Goal: Task Accomplishment & Management: Complete application form

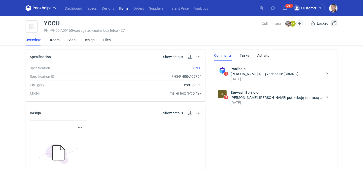
click at [58, 41] on link "Orders" at bounding box center [54, 39] width 11 height 11
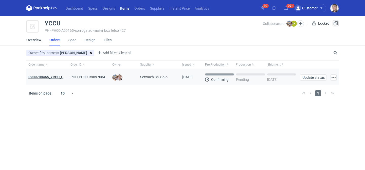
click at [55, 78] on strong "R909708465_YCCU_LQIN" at bounding box center [48, 77] width 41 height 4
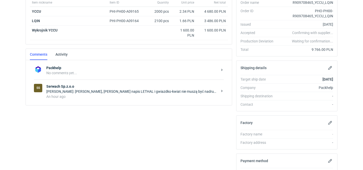
click at [105, 100] on div "SS Serwach Sp.z.o.o Łukasz Postawa: Witam, Sam napis LETHAL i gwiazdko-kwiat ni…" at bounding box center [129, 91] width 190 height 24
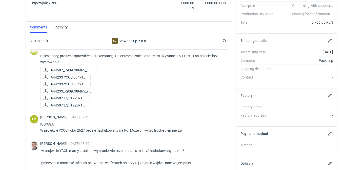
scroll to position [41, 0]
click at [79, 100] on span "A44507 LQIN 220x15..." at bounding box center [68, 99] width 35 height 6
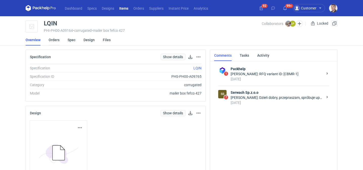
click at [56, 40] on link "Orders" at bounding box center [54, 39] width 11 height 11
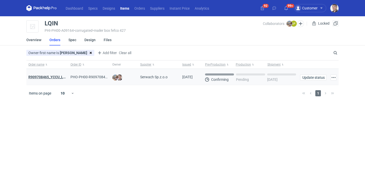
click at [60, 76] on strong "R909708465_YCCU_LQIN" at bounding box center [48, 77] width 41 height 4
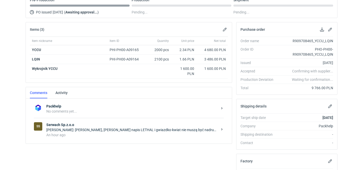
scroll to position [113, 0]
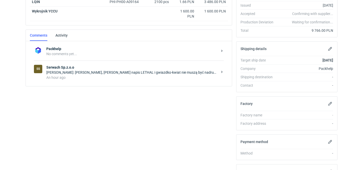
click at [122, 78] on div "An hour ago" at bounding box center [132, 77] width 172 height 5
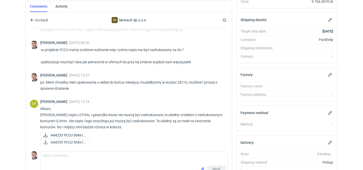
scroll to position [145, 0]
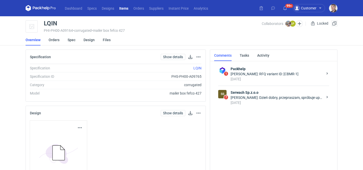
click at [255, 99] on div "Łukasz Postawa: Dzień dobry, przepraszam, spróbuje uporządkować tę wycene. Pier…" at bounding box center [277, 97] width 93 height 5
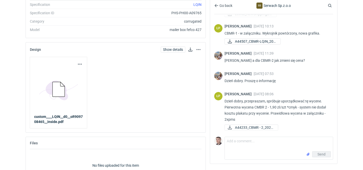
scroll to position [71, 0]
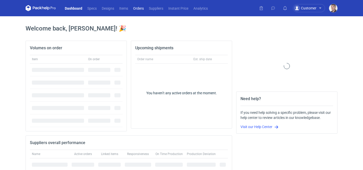
click at [137, 7] on link "Orders" at bounding box center [139, 8] width 16 height 6
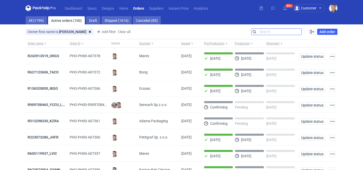
click at [298, 33] on input "Search" at bounding box center [277, 32] width 50 height 6
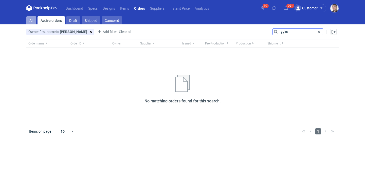
type input "yyku"
click at [34, 20] on link "All" at bounding box center [31, 20] width 10 height 8
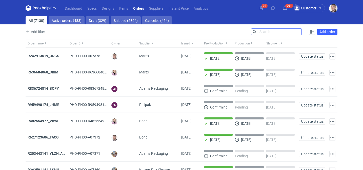
click at [262, 29] on input "Search" at bounding box center [277, 32] width 50 height 6
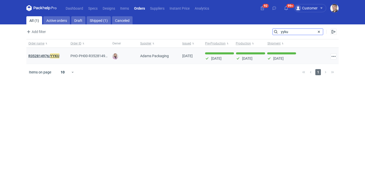
type input "yyku"
click at [50, 55] on strong "R352814976/ YYKU" at bounding box center [43, 56] width 31 height 6
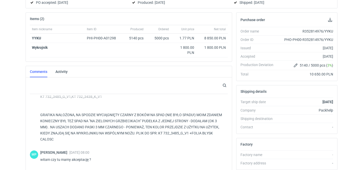
scroll to position [68, 0]
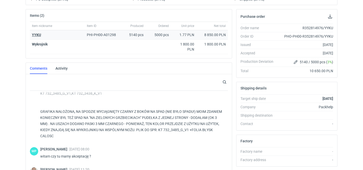
click at [39, 35] on strong "YYKU" at bounding box center [36, 35] width 9 height 4
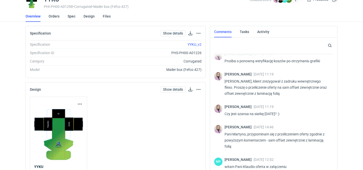
scroll to position [28, 0]
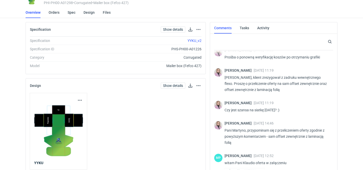
click at [53, 42] on li "Specification YYKU_v2" at bounding box center [116, 40] width 172 height 8
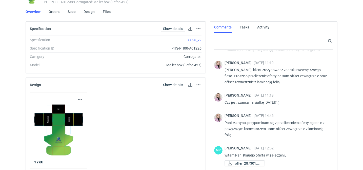
scroll to position [34, 0]
click at [59, 12] on li "Orders" at bounding box center [58, 11] width 19 height 11
click at [58, 12] on link "Orders" at bounding box center [54, 11] width 11 height 11
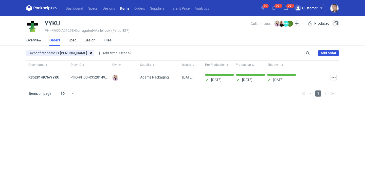
click at [325, 53] on link "Add order" at bounding box center [328, 53] width 20 height 6
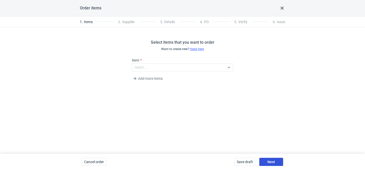
click at [269, 160] on span "Next" at bounding box center [271, 162] width 8 height 4
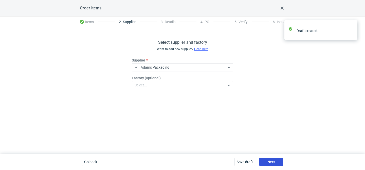
click at [269, 160] on span "Next" at bounding box center [271, 162] width 8 height 4
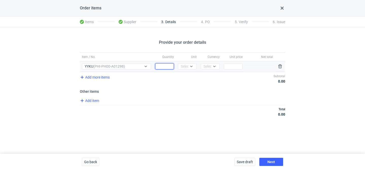
click at [165, 62] on div "Quantity" at bounding box center [164, 66] width 23 height 10
type input "5000"
click at [191, 68] on div at bounding box center [192, 66] width 8 height 6
click at [189, 73] on div "pcs" at bounding box center [187, 76] width 15 height 7
click at [211, 64] on div at bounding box center [214, 66] width 6 height 4
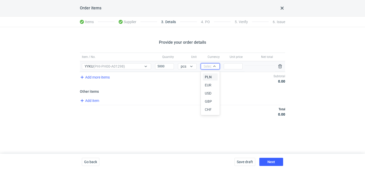
click at [210, 76] on span "PLN" at bounding box center [208, 76] width 7 height 5
click at [228, 66] on input "Price" at bounding box center [233, 66] width 19 height 6
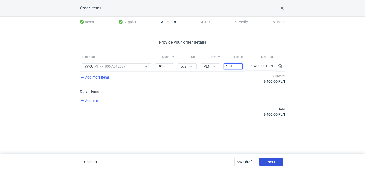
type input "1.88"
click at [269, 162] on span "Next" at bounding box center [271, 162] width 8 height 4
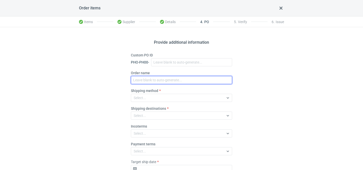
click at [148, 83] on input "Order name" at bounding box center [181, 80] width 101 height 8
paste input "R103160674"
type input "R103160674_XQLO"
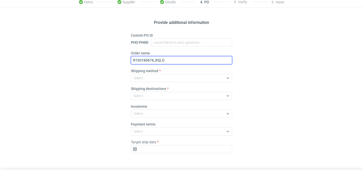
scroll to position [35, 0]
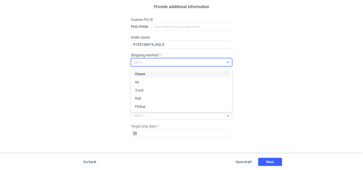
click at [152, 60] on div "Select..." at bounding box center [177, 62] width 93 height 7
click at [149, 106] on div "Pickup" at bounding box center [181, 106] width 93 height 5
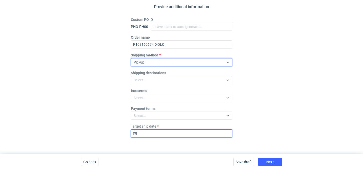
click at [193, 129] on input "Target ship date" at bounding box center [181, 133] width 101 height 8
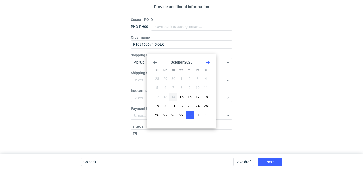
click at [191, 116] on span "30" at bounding box center [190, 114] width 4 height 5
type input "2025-10-30"
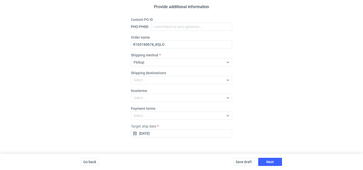
click at [267, 157] on div "Save draft Next" at bounding box center [258, 161] width 53 height 16
click at [267, 158] on button "Next" at bounding box center [271, 161] width 24 height 8
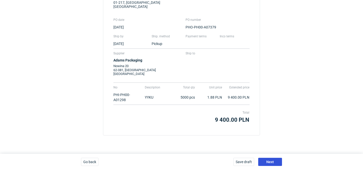
click at [267, 158] on button "Next" at bounding box center [271, 161] width 24 height 8
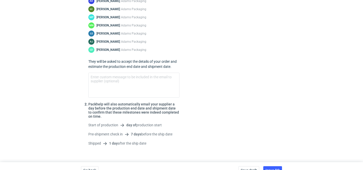
click at [274, 162] on div "Save draft Issue PO" at bounding box center [261, 170] width 48 height 16
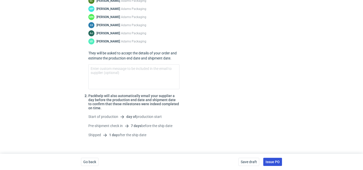
click at [274, 162] on span "Issue PO" at bounding box center [273, 162] width 14 height 4
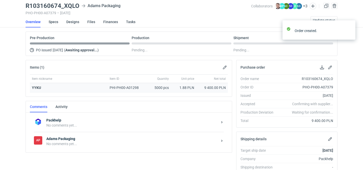
scroll to position [56, 0]
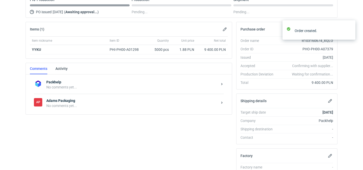
click at [86, 104] on div "No comments yet..." at bounding box center [132, 105] width 172 height 5
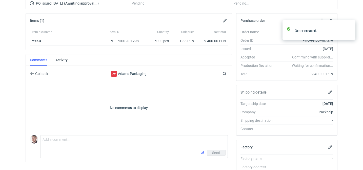
scroll to position [75, 0]
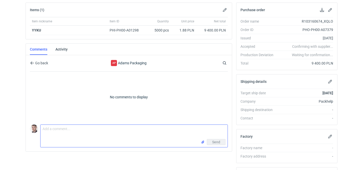
click at [86, 133] on textarea "Comment message" at bounding box center [134, 131] width 187 height 14
paste textarea "CATT - 1"
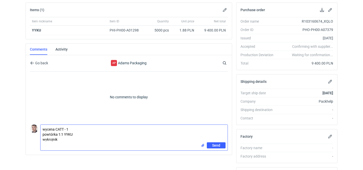
paste textarea "WP10845"
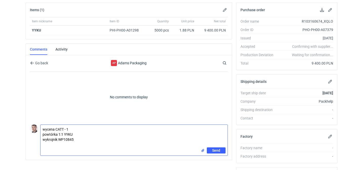
click at [91, 135] on textarea "wycena CATT - 1 powtórka 1:1 YYKU wykrojnik WP10845" at bounding box center [134, 135] width 187 height 23
click at [84, 138] on textarea "wycena CATT - 1 powtórka 1:1 YYKU wykrojnik WP10845" at bounding box center [134, 135] width 187 height 23
type textarea "wycena CATT - 1 powtórka 1:1 YYKU wykrojnik WP10845 wyślemy od nas z magazynu"
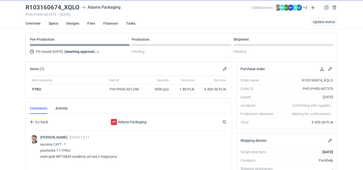
scroll to position [0, 0]
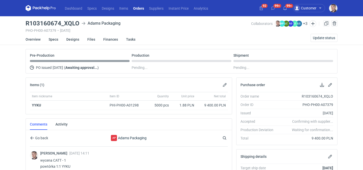
click at [139, 8] on link "Orders" at bounding box center [139, 8] width 16 height 6
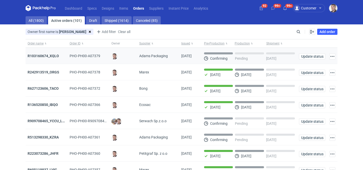
click at [45, 53] on div "R103160674_XQLO" at bounding box center [47, 56] width 42 height 16
click at [40, 58] on div "R103160674_XQLO" at bounding box center [47, 55] width 38 height 5
click at [39, 54] on strong "R103160674_XQLO" at bounding box center [43, 56] width 31 height 4
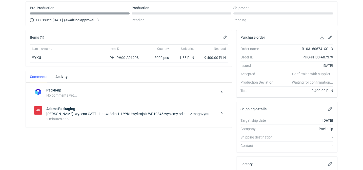
scroll to position [70, 0]
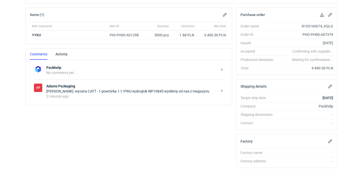
click at [109, 99] on div "AP Adams Packaging Maciej Sikora: wycena CATT - 1 powtórka 1:1 YYKU wykrojnik W…" at bounding box center [129, 91] width 190 height 24
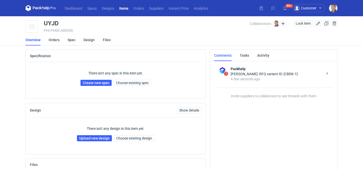
click at [69, 41] on link "Spec" at bounding box center [72, 39] width 8 height 11
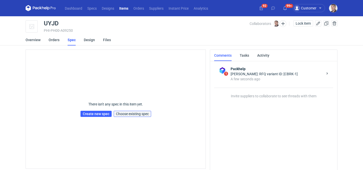
click at [138, 113] on span "Choose existing spec" at bounding box center [132, 114] width 33 height 4
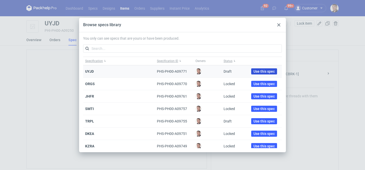
click at [261, 72] on span "Use this spec" at bounding box center [263, 71] width 21 height 4
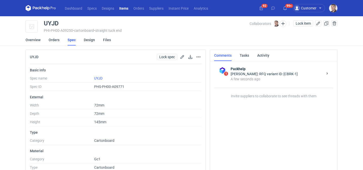
click at [285, 22] on div "Spec linked." at bounding box center [319, 20] width 81 height 8
click at [283, 24] on button "button" at bounding box center [283, 23] width 7 height 7
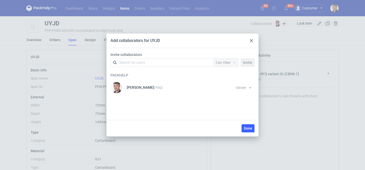
click at [171, 57] on div "Invite collaborators Search for users Permission Can View Invite" at bounding box center [182, 60] width 148 height 17
click at [165, 61] on div "Search for users" at bounding box center [161, 62] width 88 height 7
type input "comgrap"
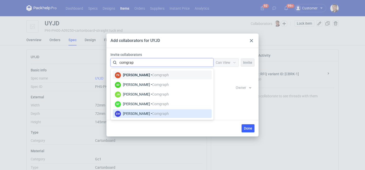
click at [136, 111] on div "Ewelina Macek • Comgraph" at bounding box center [146, 113] width 46 height 5
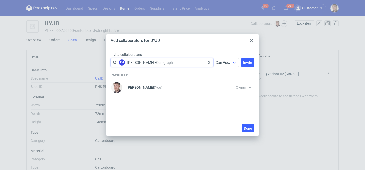
click at [227, 60] on div "Can View" at bounding box center [223, 62] width 15 height 5
click at [222, 81] on span "Can Edit" at bounding box center [224, 82] width 13 height 5
click at [251, 61] on span "Invite" at bounding box center [247, 63] width 9 height 4
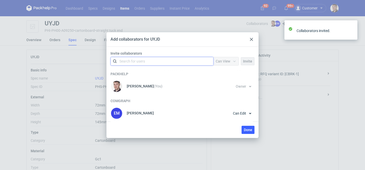
click at [179, 64] on div "Search for users" at bounding box center [162, 61] width 102 height 8
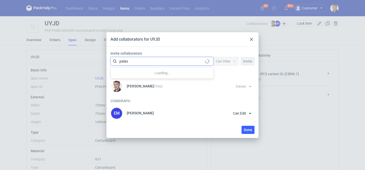
type input "palase"
click at [187, 74] on div "Michał Palasek • Packhelp" at bounding box center [162, 73] width 95 height 7
click at [230, 61] on span "Can View" at bounding box center [223, 61] width 15 height 4
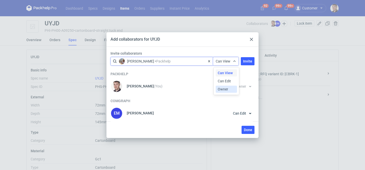
click at [224, 89] on span "Owner" at bounding box center [223, 88] width 10 height 5
click at [247, 61] on span "Invite" at bounding box center [247, 61] width 9 height 4
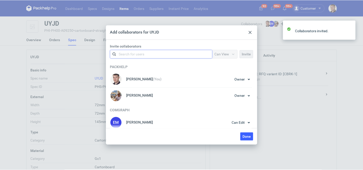
scroll to position [2, 0]
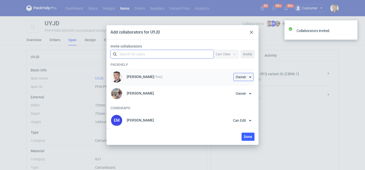
click at [248, 79] on button "Owner" at bounding box center [243, 77] width 20 height 8
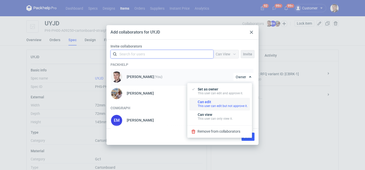
click at [209, 103] on div "Can edit This user can edit but not approve it." at bounding box center [223, 104] width 50 height 8
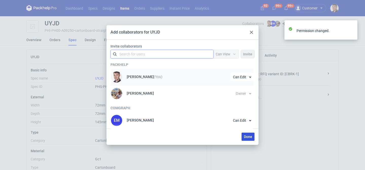
click at [247, 136] on span "Done" at bounding box center [248, 137] width 8 height 4
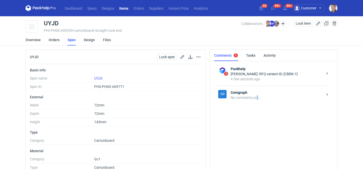
click at [258, 99] on div "No comments yet..." at bounding box center [277, 97] width 93 height 5
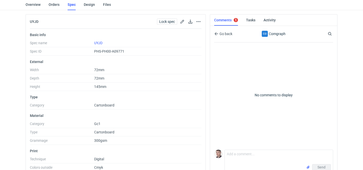
scroll to position [52, 0]
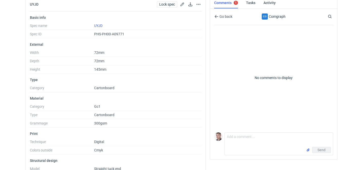
click at [241, 131] on div "Comment message Send" at bounding box center [273, 142] width 119 height 25
click at [241, 140] on textarea "Comment message" at bounding box center [279, 139] width 108 height 14
paste textarea "CBRK - 1"
paste textarea "KO 3600/2025"
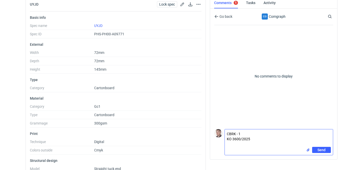
scroll to position [0, 0]
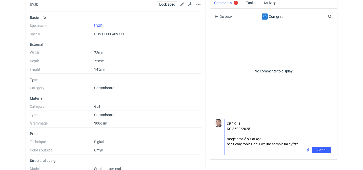
type textarea "CBRK - 1 KO 3600/2025 mogę prosić o siatkę? będziemy robić Pani Ewelino sample …"
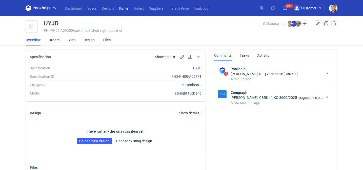
click at [268, 98] on div "[PERSON_NAME]: CBRK - 1 KO 3600/2025 mogę prosić o siatkę? będziemy robić Pani …" at bounding box center [277, 97] width 93 height 5
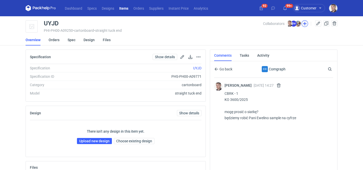
click at [305, 25] on button "button" at bounding box center [305, 23] width 7 height 7
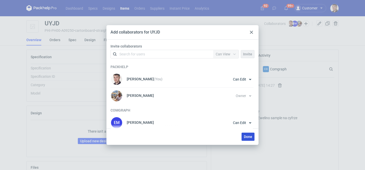
click at [246, 137] on span "Done" at bounding box center [248, 137] width 8 height 4
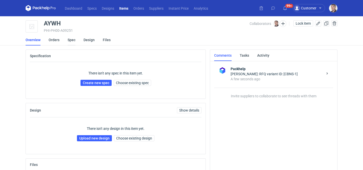
click at [71, 41] on link "Spec" at bounding box center [72, 39] width 8 height 11
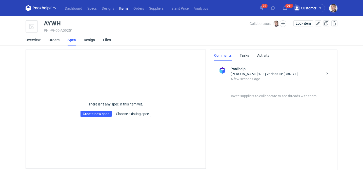
click at [139, 117] on div "There isn't any spec in this item yet. Create new spec Choose existing spec" at bounding box center [116, 109] width 71 height 32
click at [141, 114] on span "Choose existing spec" at bounding box center [132, 114] width 33 height 4
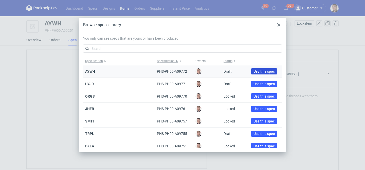
click at [254, 71] on span "Use this spec" at bounding box center [263, 71] width 21 height 4
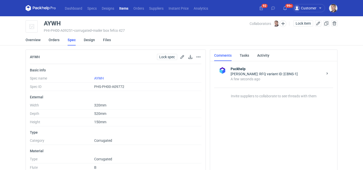
click at [286, 20] on main "AYWH PHI-PH00-A09251 • corrugated • mailer box fefco 427 Collaborators Lock ite…" at bounding box center [182, 168] width 316 height 304
click at [285, 22] on button "button" at bounding box center [283, 23] width 7 height 7
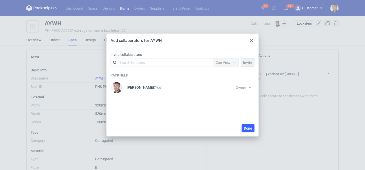
click at [182, 58] on div "Search for users" at bounding box center [162, 62] width 102 height 8
type input "serwa"
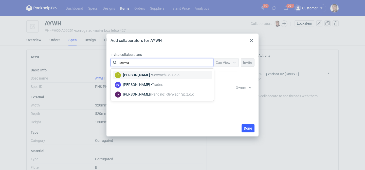
click at [153, 75] on span "Serwach Sp.z.o.o" at bounding box center [165, 75] width 27 height 4
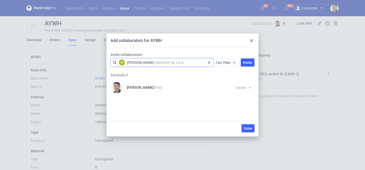
click at [229, 61] on span "Can View" at bounding box center [223, 62] width 15 height 4
click at [223, 80] on span "Can Edit" at bounding box center [224, 82] width 13 height 5
click at [246, 64] on span "Invite" at bounding box center [247, 63] width 9 height 4
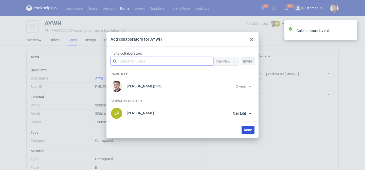
click at [246, 128] on span "Done" at bounding box center [248, 130] width 8 height 4
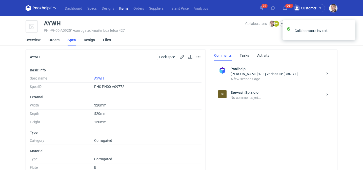
click at [269, 101] on div "SS Serwach Sp.z.o.o No comments yet..." at bounding box center [273, 94] width 111 height 19
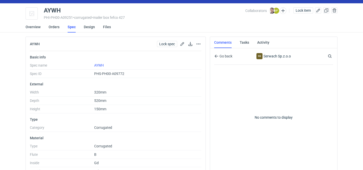
scroll to position [38, 0]
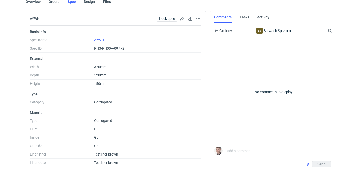
click at [240, 147] on textarea "Comment message" at bounding box center [279, 154] width 108 height 14
paste textarea "CBNS-1"
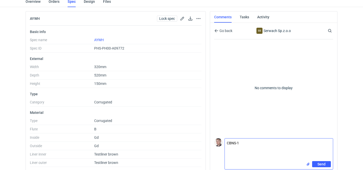
scroll to position [0, 0]
type textarea "CBNS-1 proszę o siatkę"
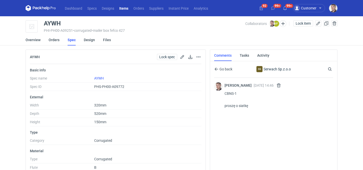
click at [287, 24] on div "Collaborators ŁP Łukasz Postawa" at bounding box center [269, 23] width 46 height 6
click at [284, 24] on button "button" at bounding box center [283, 23] width 7 height 7
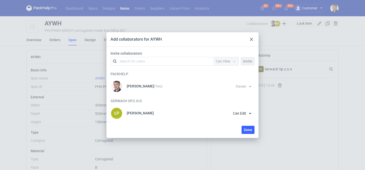
click at [143, 61] on div "Search for users" at bounding box center [132, 61] width 26 height 5
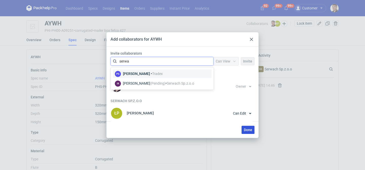
type input "serwa"
click at [247, 129] on span "Done" at bounding box center [248, 130] width 8 height 4
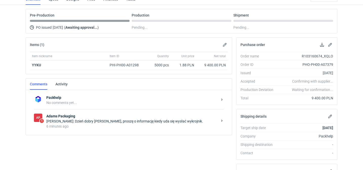
scroll to position [49, 0]
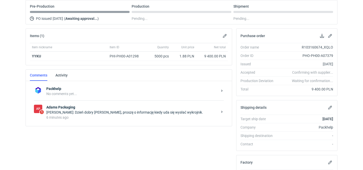
click at [117, 109] on strong "Adams Packaging" at bounding box center [132, 106] width 172 height 5
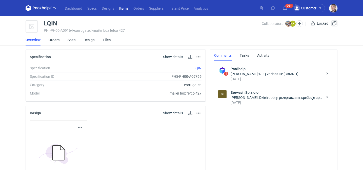
click at [56, 42] on link "Orders" at bounding box center [54, 39] width 11 height 11
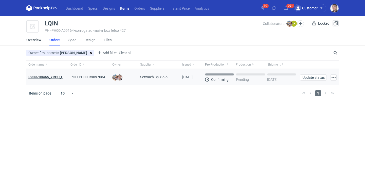
click at [56, 75] on strong "R909708465_YCCU_LQIN" at bounding box center [48, 77] width 41 height 4
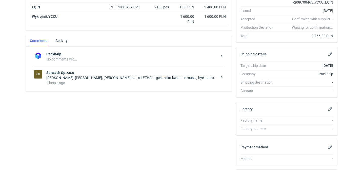
click at [105, 81] on div "2 hours ago" at bounding box center [132, 82] width 172 height 5
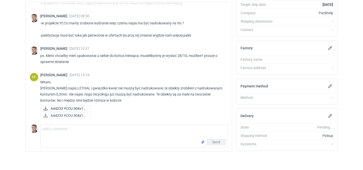
scroll to position [170, 0]
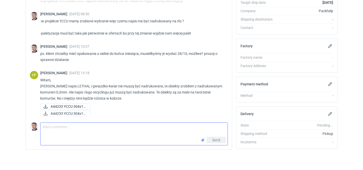
click at [101, 133] on textarea "Comment message" at bounding box center [134, 129] width 187 height 14
paste textarea "Design musi być spójny kolorystycznie na całości. Pytanie czy 0,3mm to standard…"
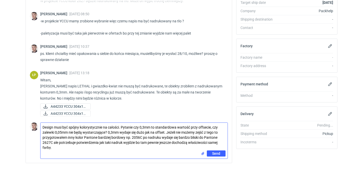
click at [42, 126] on textarea "Design musi być spójny kolorystycznie na całości. Pytanie czy 0,3mm to standard…" at bounding box center [134, 136] width 187 height 28
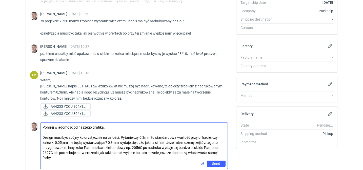
type textarea "Poniżej wiadomość od naszego grafika: Design musi być spójny kolorystycznie na …"
click at [203, 165] on input "file" at bounding box center [203, 163] width 4 height 5
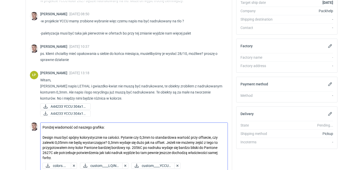
click at [170, 136] on textarea "Poniżej wiadomość od naszego grafika: Design musi być spójny kolorystycznie na …" at bounding box center [134, 141] width 187 height 38
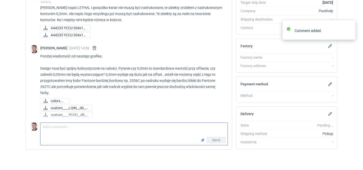
scroll to position [201, 0]
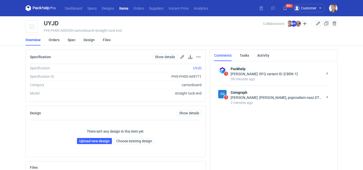
click at [257, 104] on div "2 minutes ago" at bounding box center [277, 102] width 93 height 5
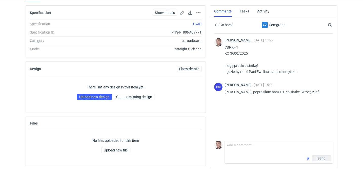
scroll to position [46, 0]
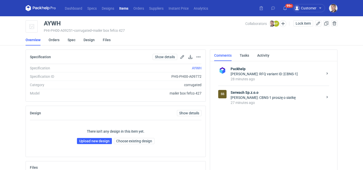
click at [238, 97] on div "[PERSON_NAME]: CBNS-1 proszę o siatkę" at bounding box center [277, 97] width 93 height 5
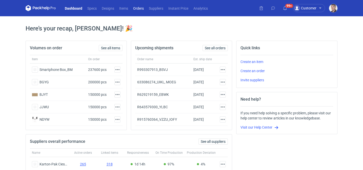
click at [139, 6] on link "Orders" at bounding box center [139, 8] width 16 height 6
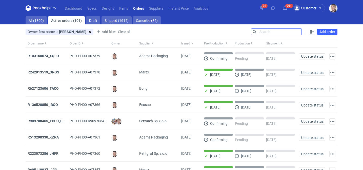
click at [298, 31] on input "Search" at bounding box center [277, 32] width 50 height 6
type input "ebwk"
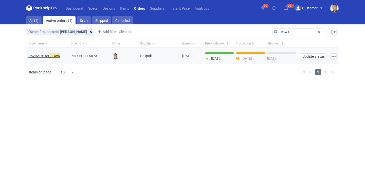
click at [58, 57] on em "EBWK" at bounding box center [55, 56] width 10 height 6
